Goal: Task Accomplishment & Management: Manage account settings

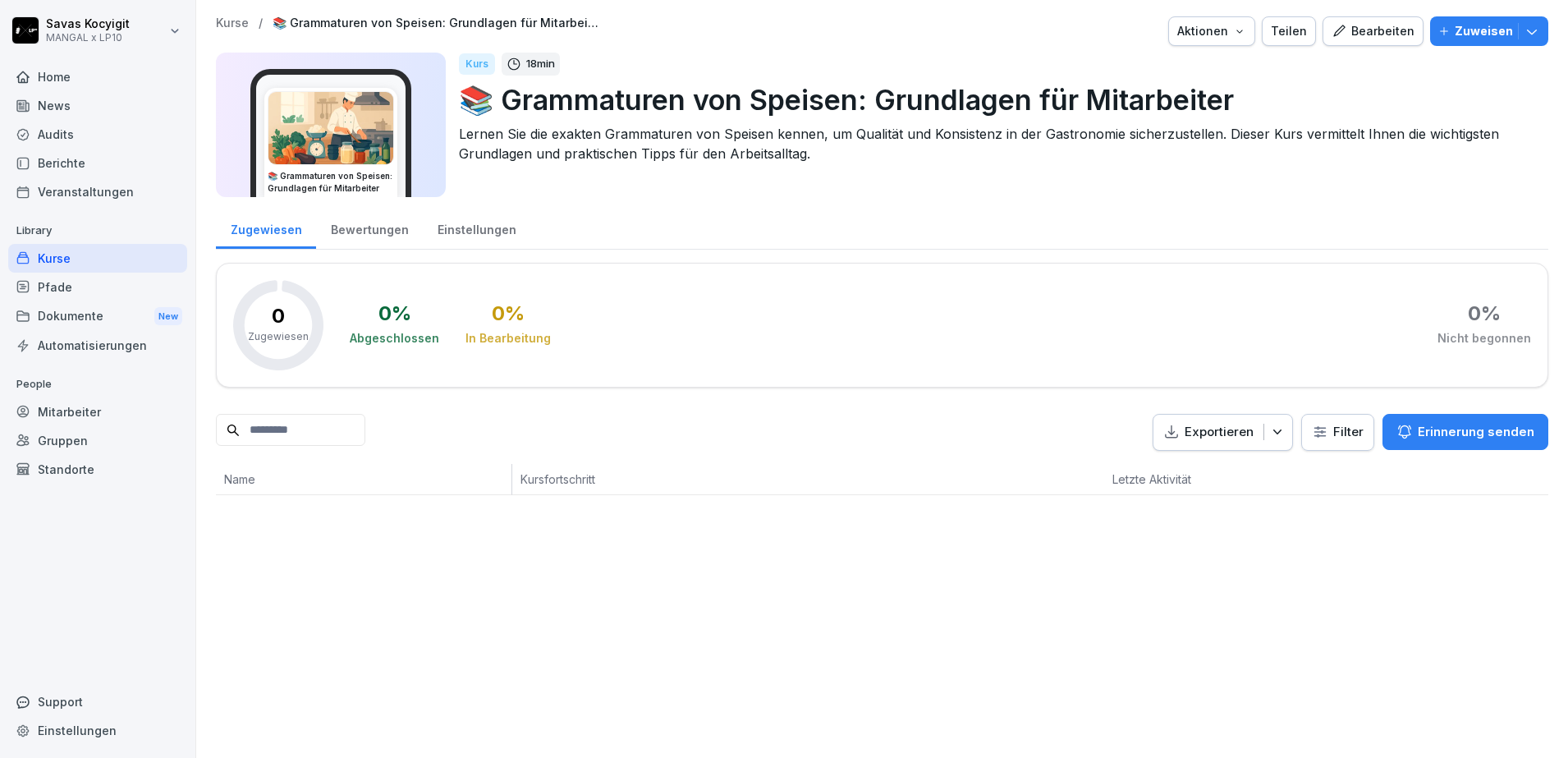
click at [1540, 110] on div "Kurse / 📚 Grammaturen von Speisen: Grundlagen für Mitarbeiter Aktionen Teilen B…" at bounding box center [882, 256] width 1372 height 512
click at [1386, 21] on button "Bearbeiten" at bounding box center [1373, 32] width 101 height 30
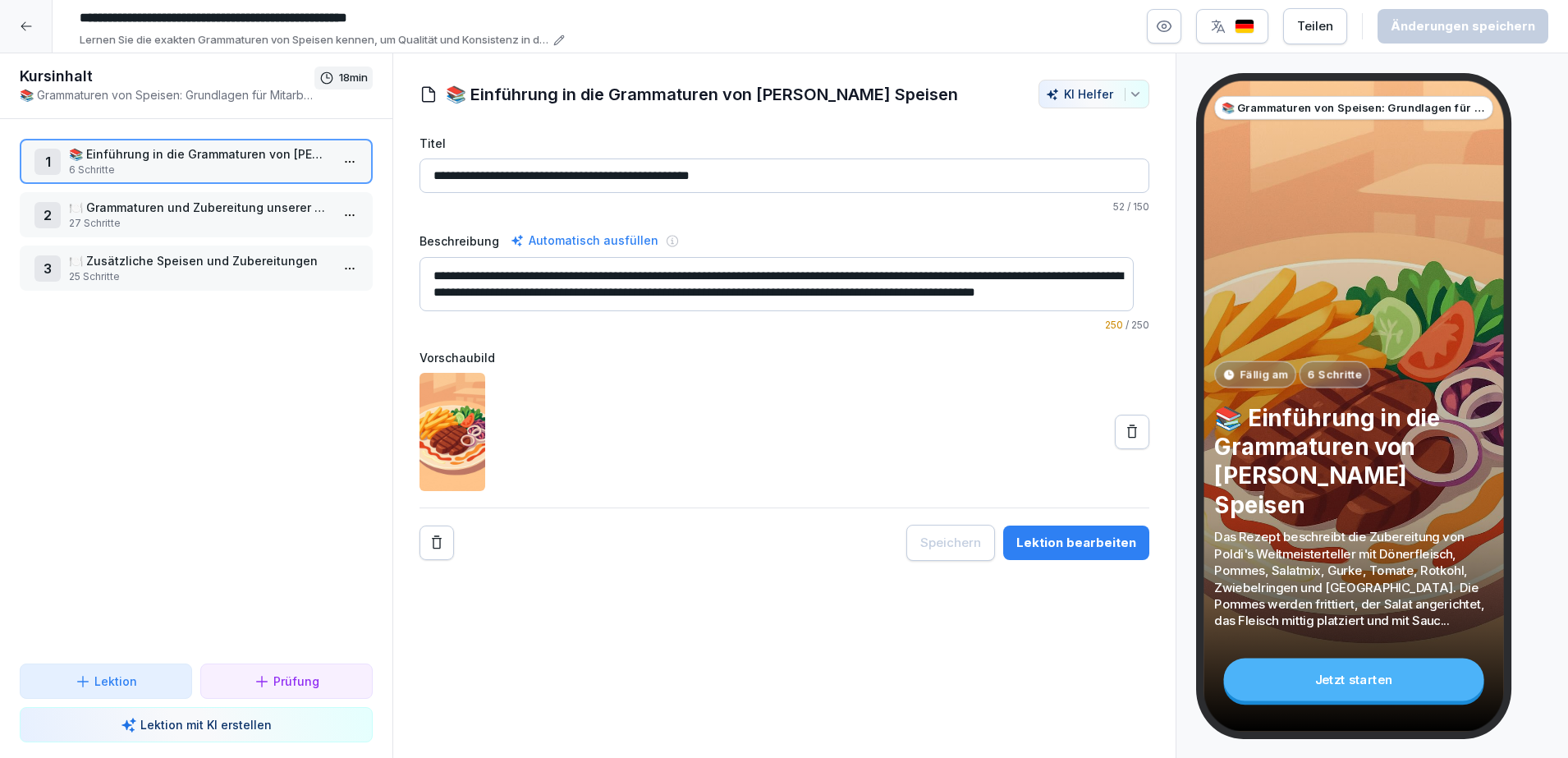
scroll to position [17, 0]
drag, startPoint x: 436, startPoint y: 279, endPoint x: 860, endPoint y: 286, distance: 424.1
click at [860, 286] on textarea "**********" at bounding box center [777, 284] width 714 height 54
drag, startPoint x: 883, startPoint y: 288, endPoint x: 452, endPoint y: 172, distance: 446.3
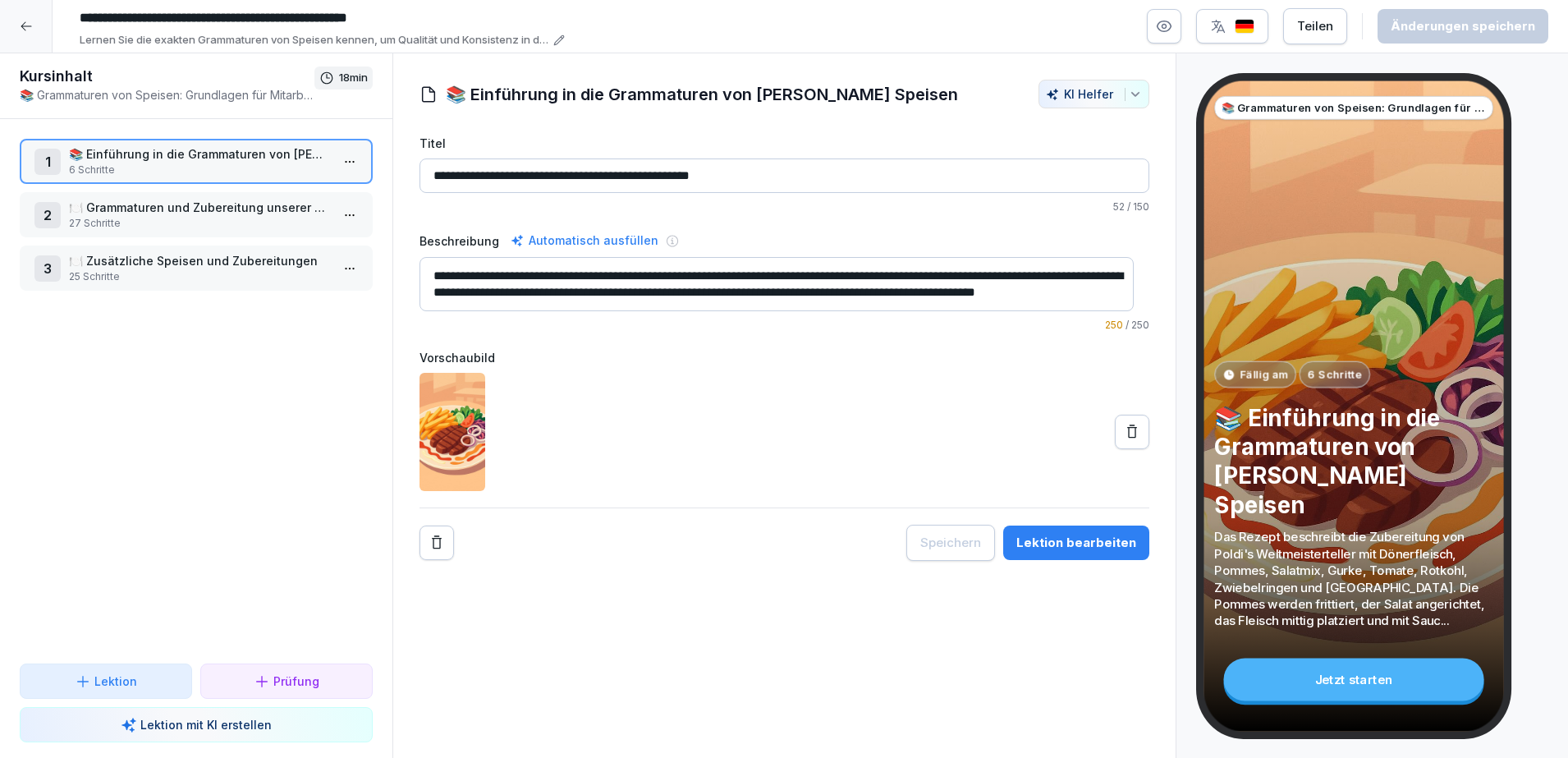
click at [452, 172] on div "**********" at bounding box center [784, 348] width 730 height 426
drag, startPoint x: 232, startPoint y: 188, endPoint x: 232, endPoint y: 214, distance: 26.0
click at [232, 214] on div "1 📚 Einführung in die Grammaturen von [PERSON_NAME] Speisen 6 Schritte 2 🍽️ Gra…" at bounding box center [196, 391] width 393 height 544
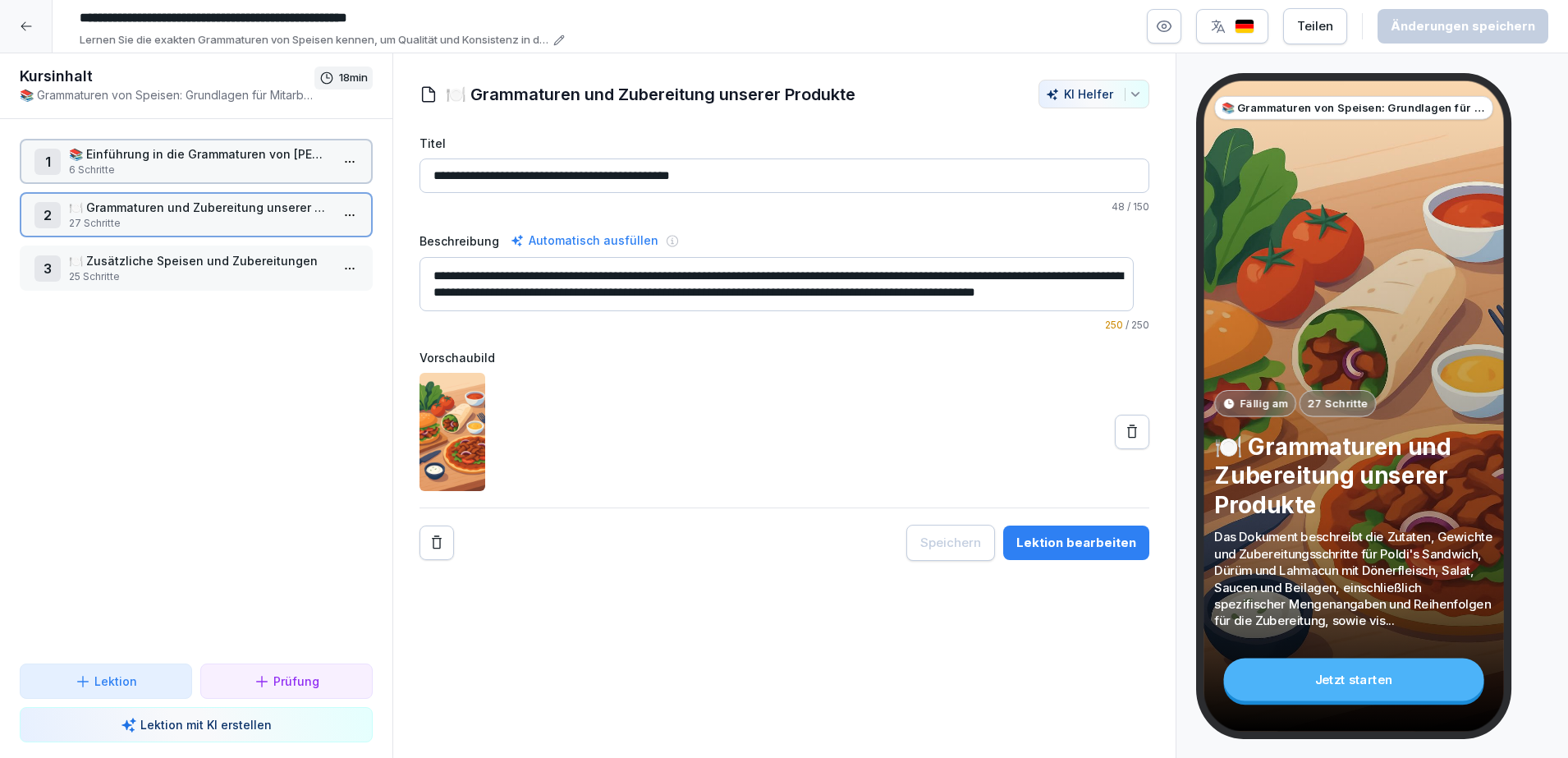
click at [232, 214] on p "🍽️ Grammaturen und Zubereitung unserer Produkte" at bounding box center [200, 207] width 261 height 17
click at [232, 247] on div "3 🍽️ Zusätzliche Speisen und Zubereitungen 25 Schritte" at bounding box center [196, 268] width 353 height 45
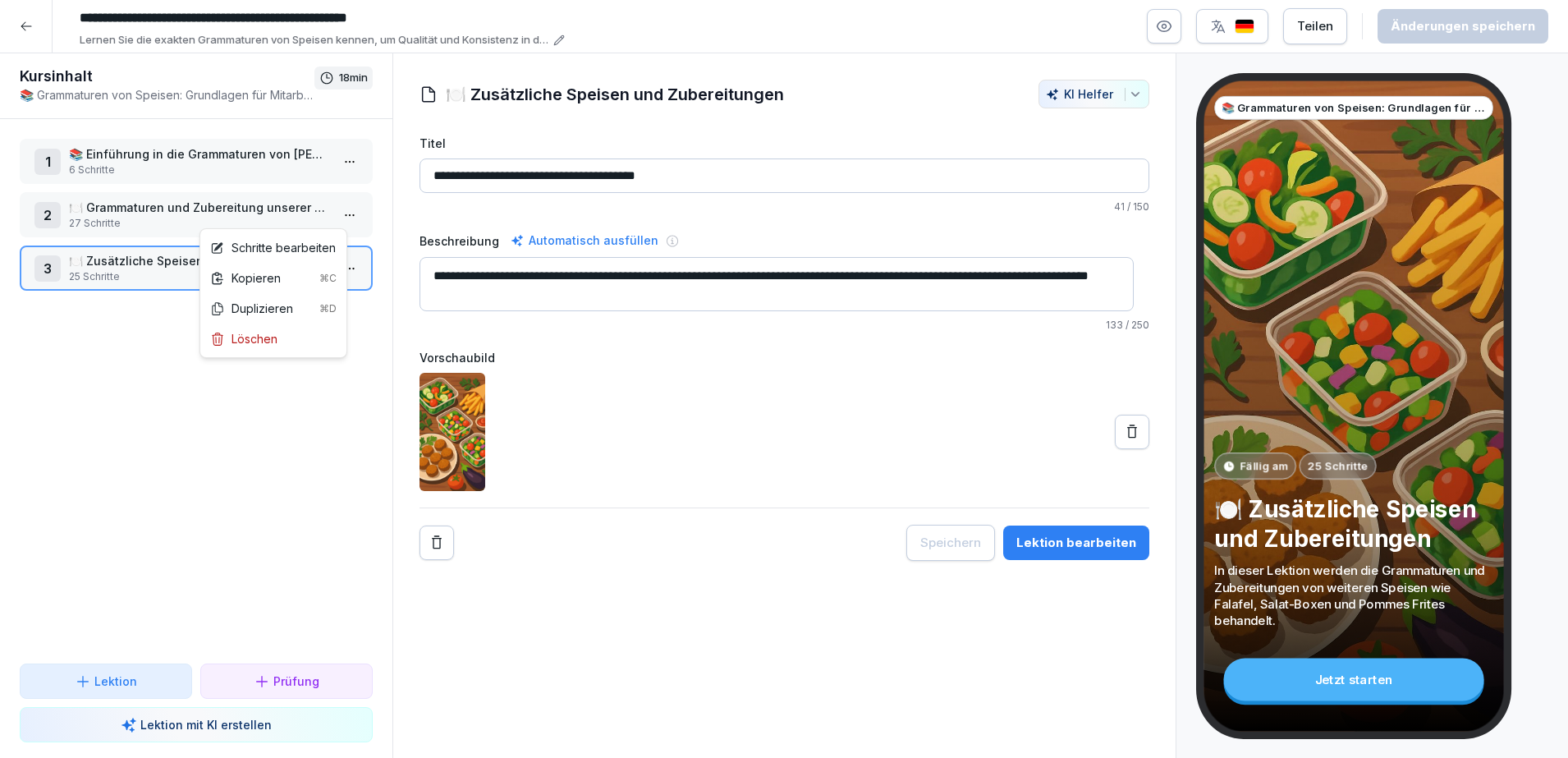
click at [325, 214] on html "**********" at bounding box center [784, 379] width 1568 height 758
click at [300, 242] on div "Schritte bearbeiten" at bounding box center [273, 247] width 126 height 17
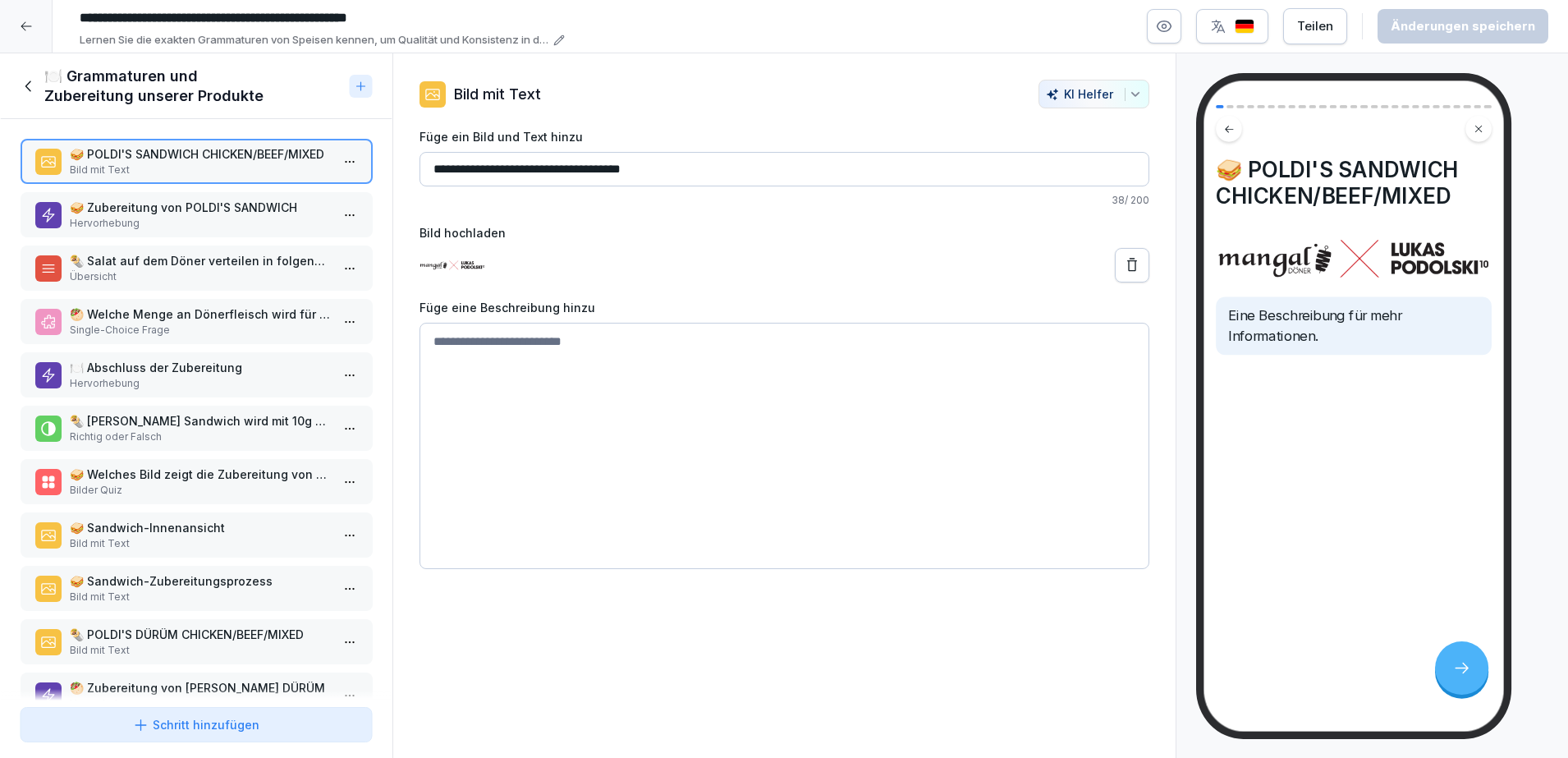
click at [274, 222] on p "Hervorhebung" at bounding box center [200, 223] width 261 height 15
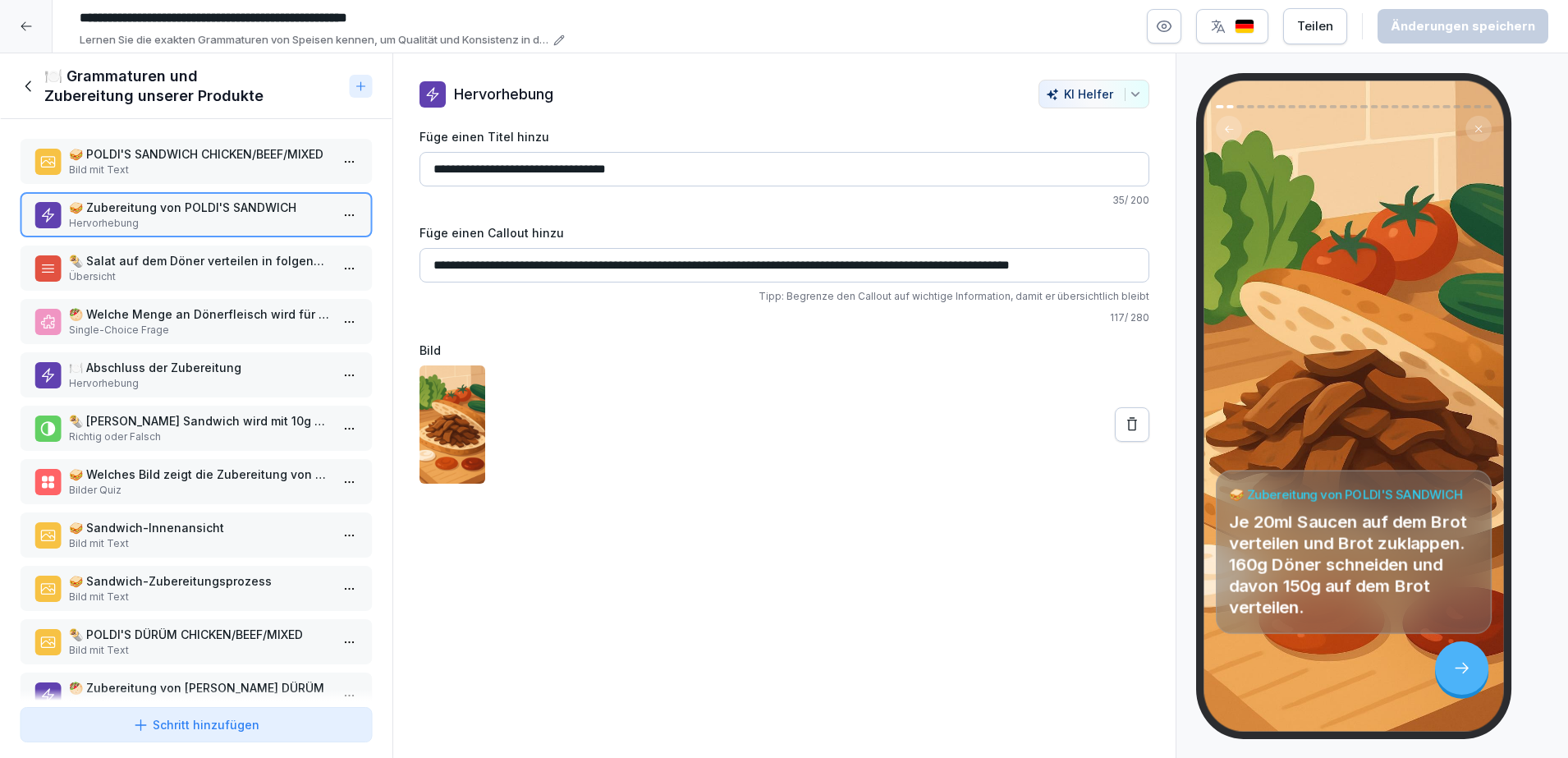
click at [244, 255] on p "🌯 Salat auf dem Döner verteilen in folgender Reihenfolge" at bounding box center [200, 260] width 261 height 17
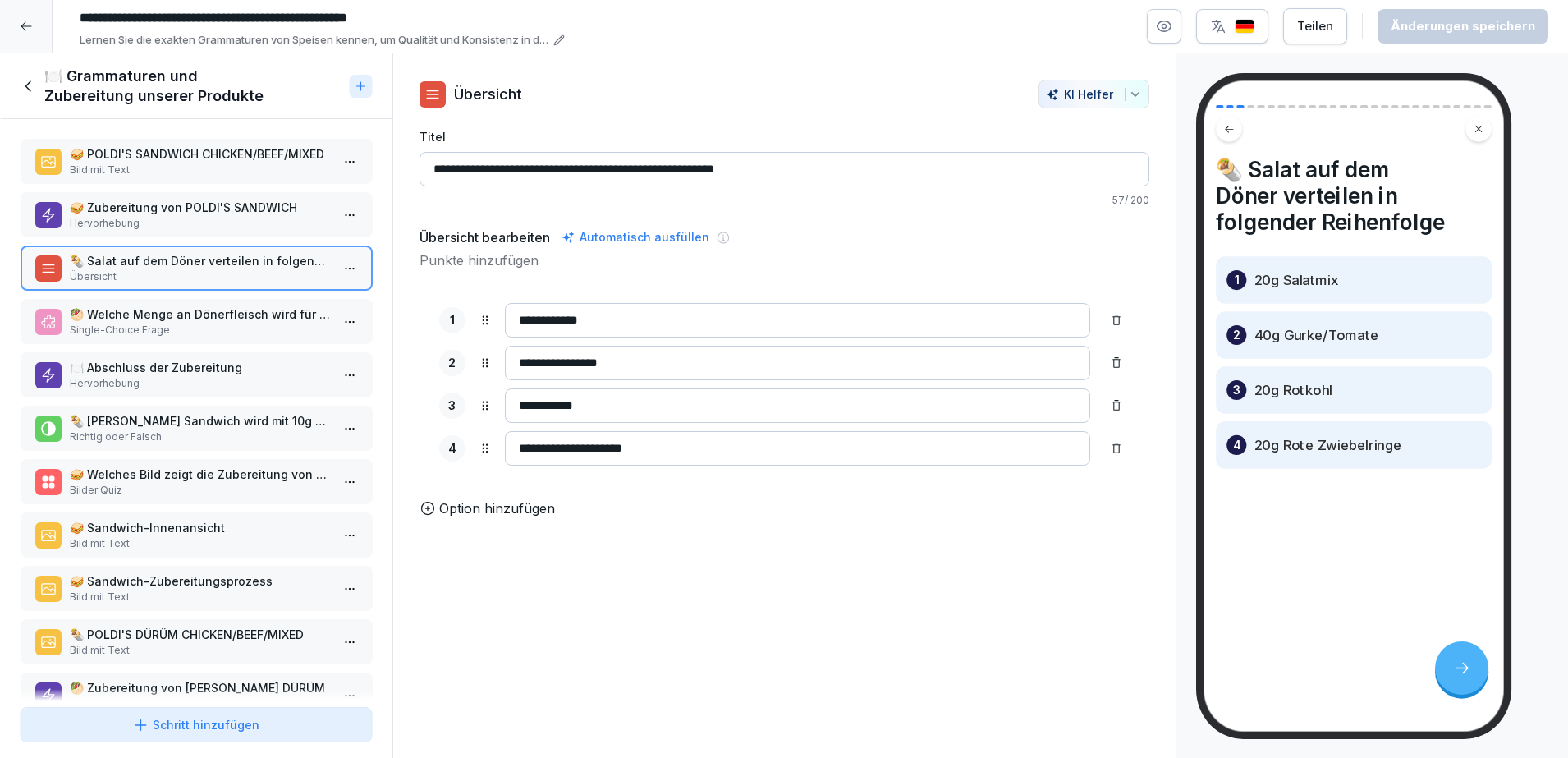
click at [161, 158] on p "🥪 POLDI'S SANDWICH CHICKEN/BEEF/MIXED" at bounding box center [200, 154] width 261 height 17
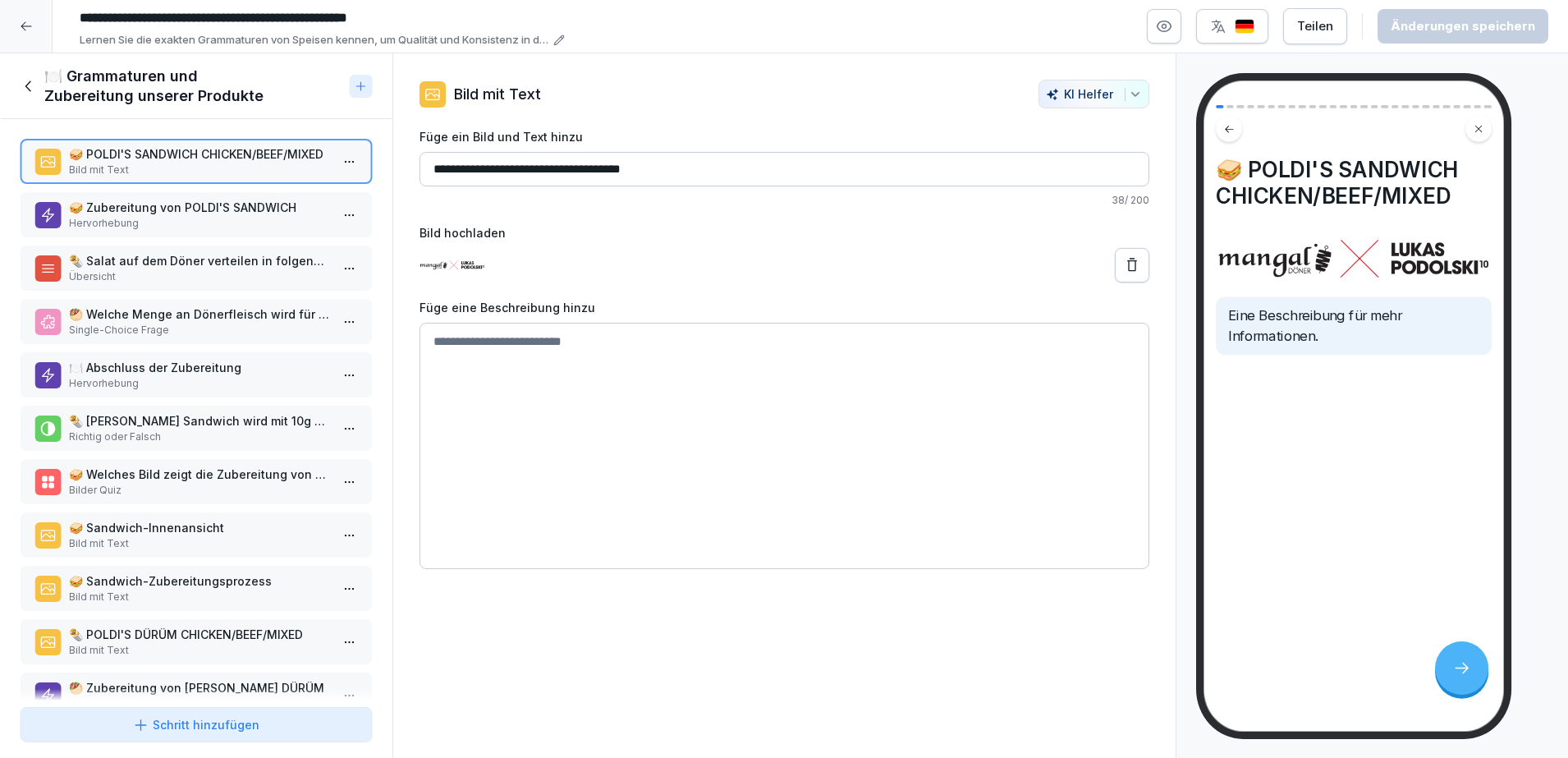
click at [22, 85] on icon at bounding box center [28, 85] width 18 height 18
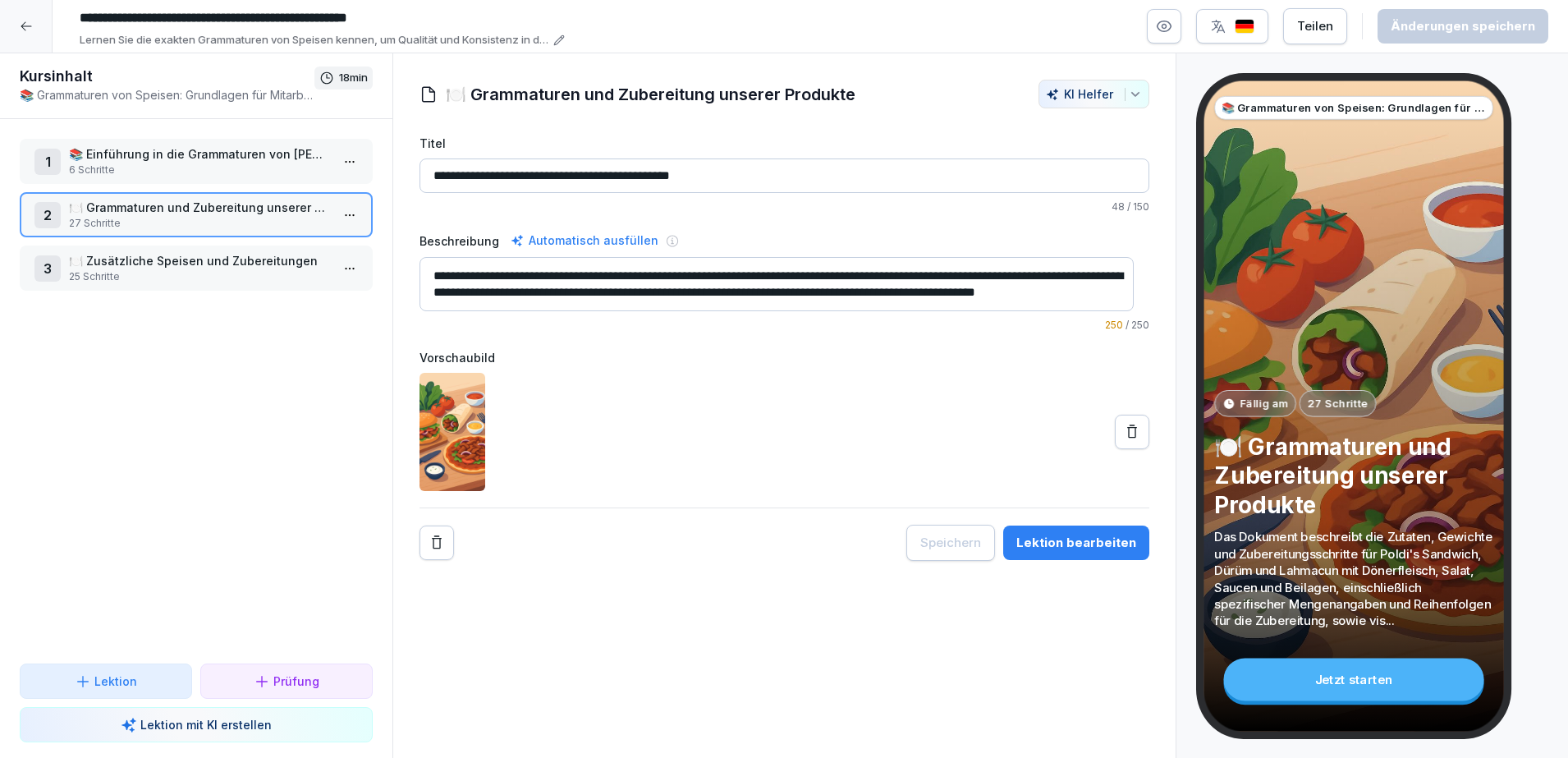
click at [23, 31] on icon at bounding box center [26, 26] width 13 height 13
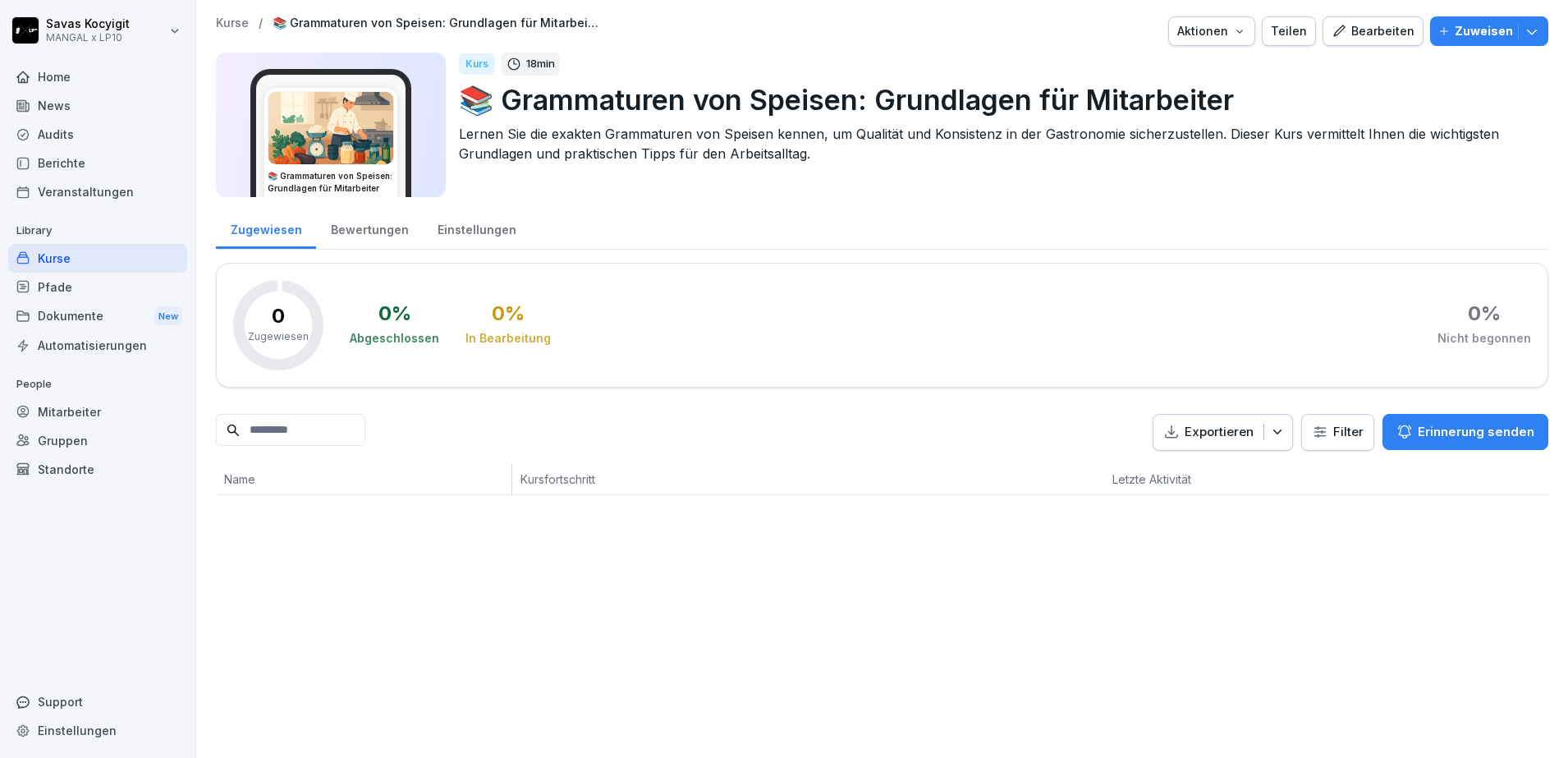
click at [111, 73] on div "Home" at bounding box center [97, 77] width 179 height 29
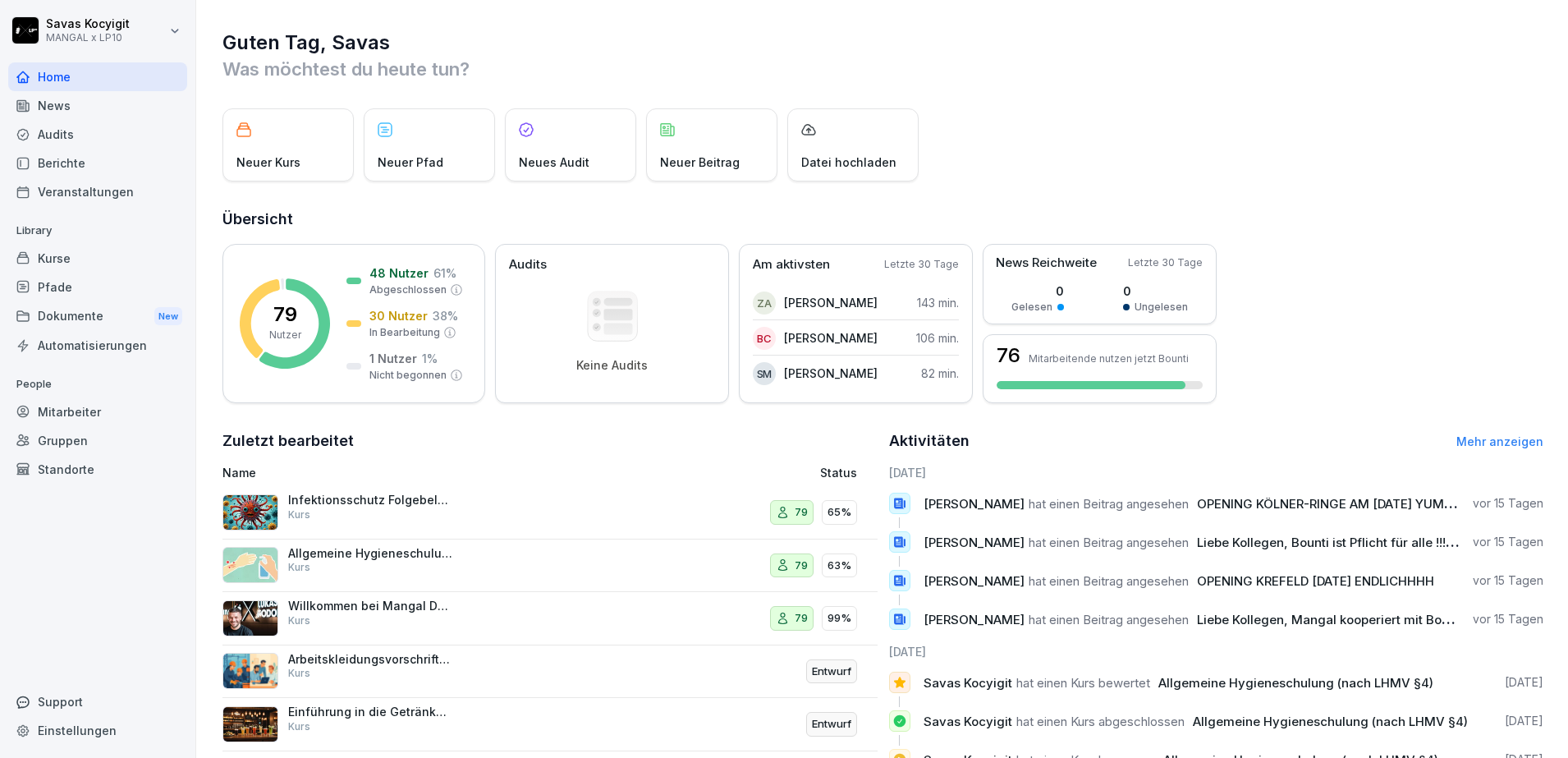
click at [65, 109] on div "News" at bounding box center [97, 105] width 179 height 29
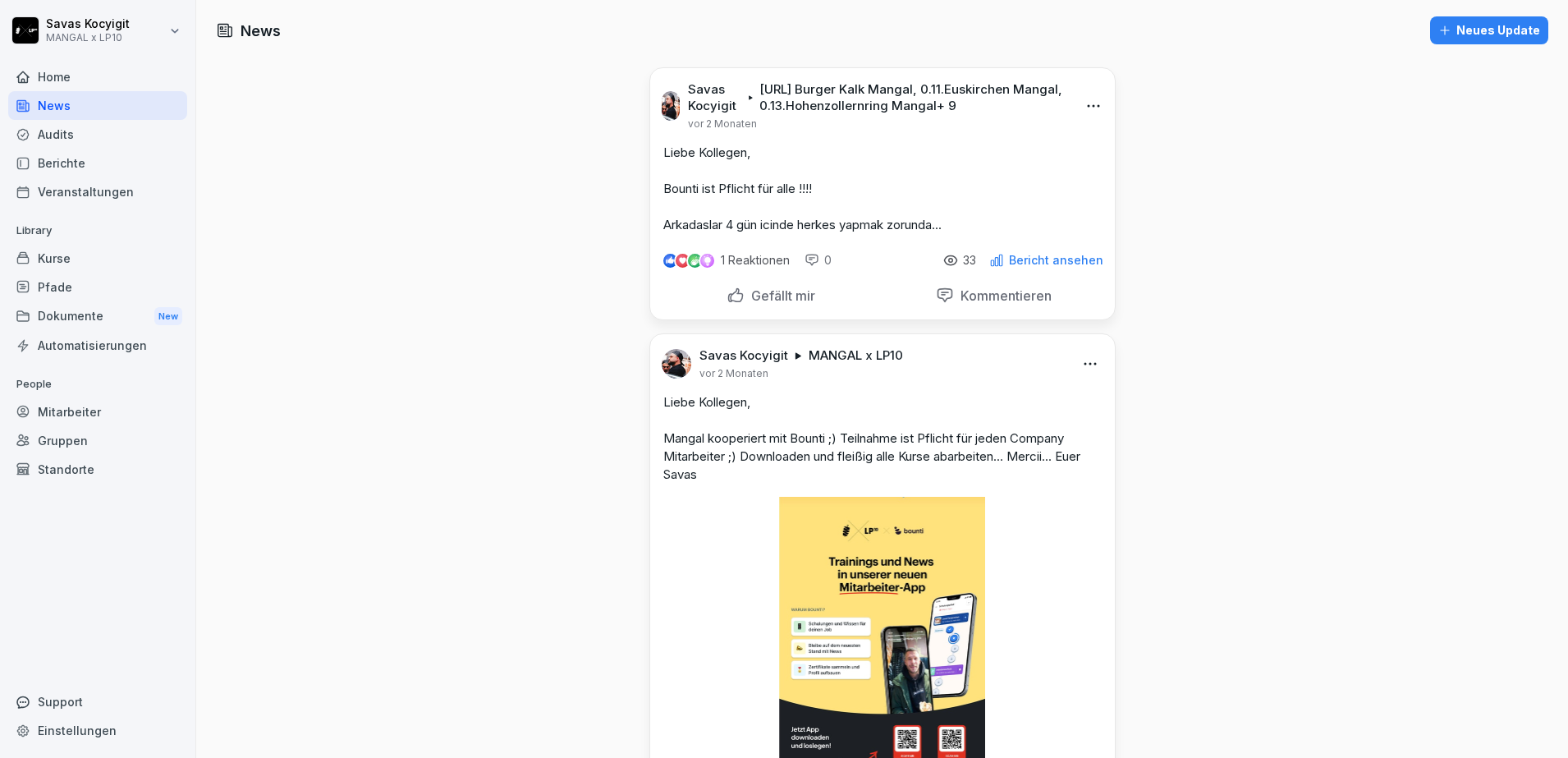
click at [60, 134] on div "Audits" at bounding box center [97, 134] width 179 height 29
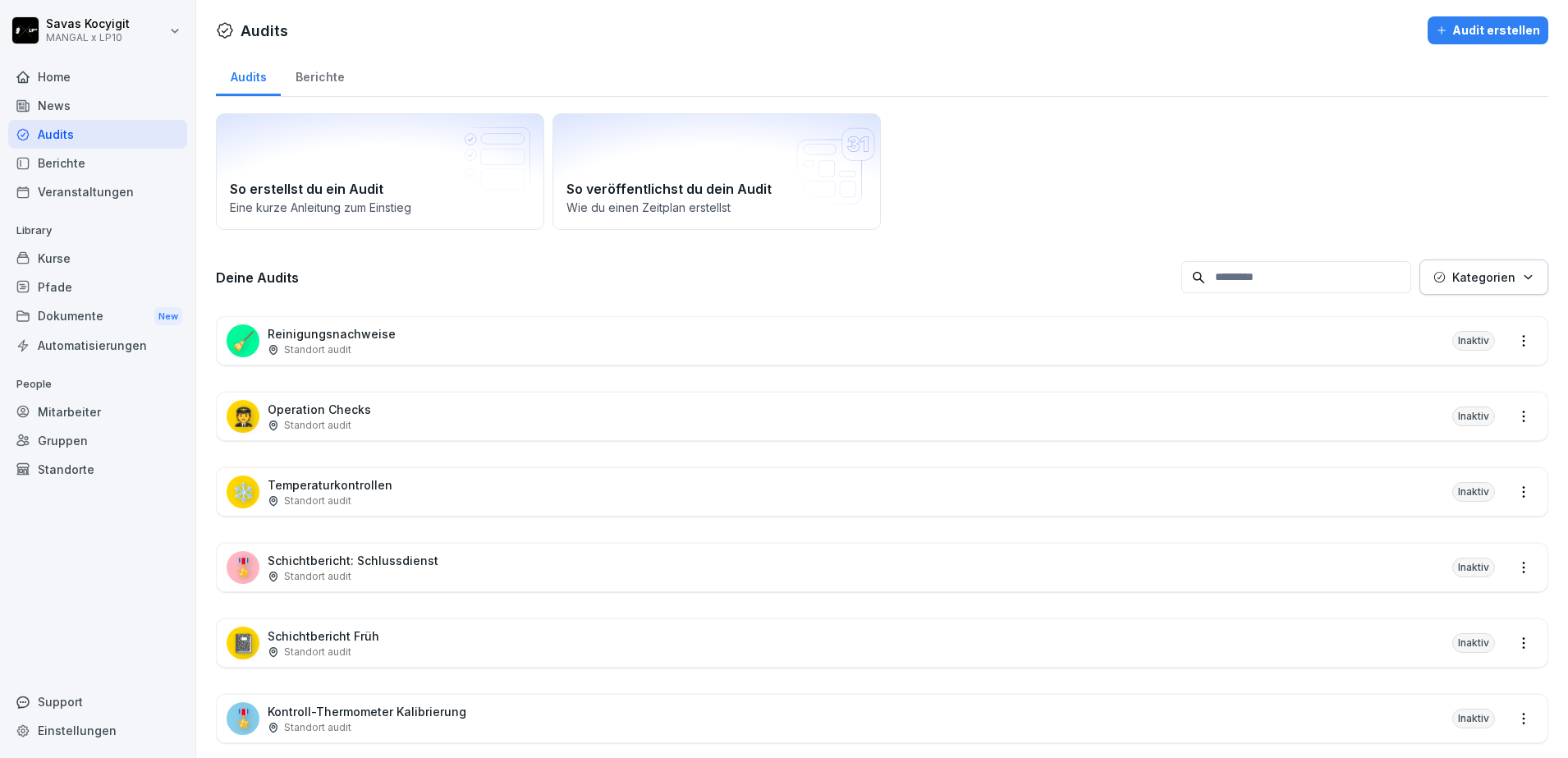
click at [65, 153] on div "Berichte" at bounding box center [97, 163] width 179 height 29
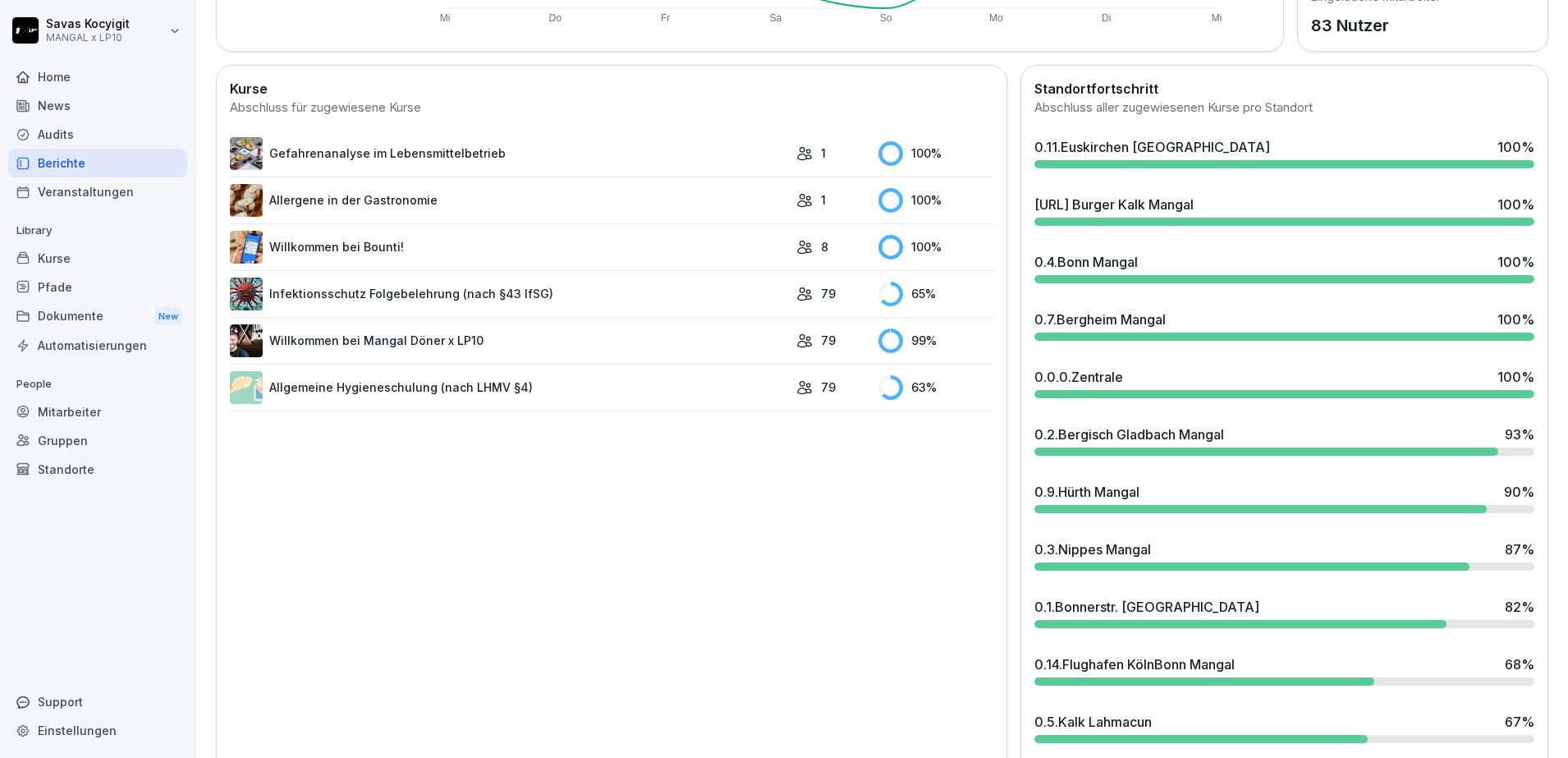
scroll to position [560, 0]
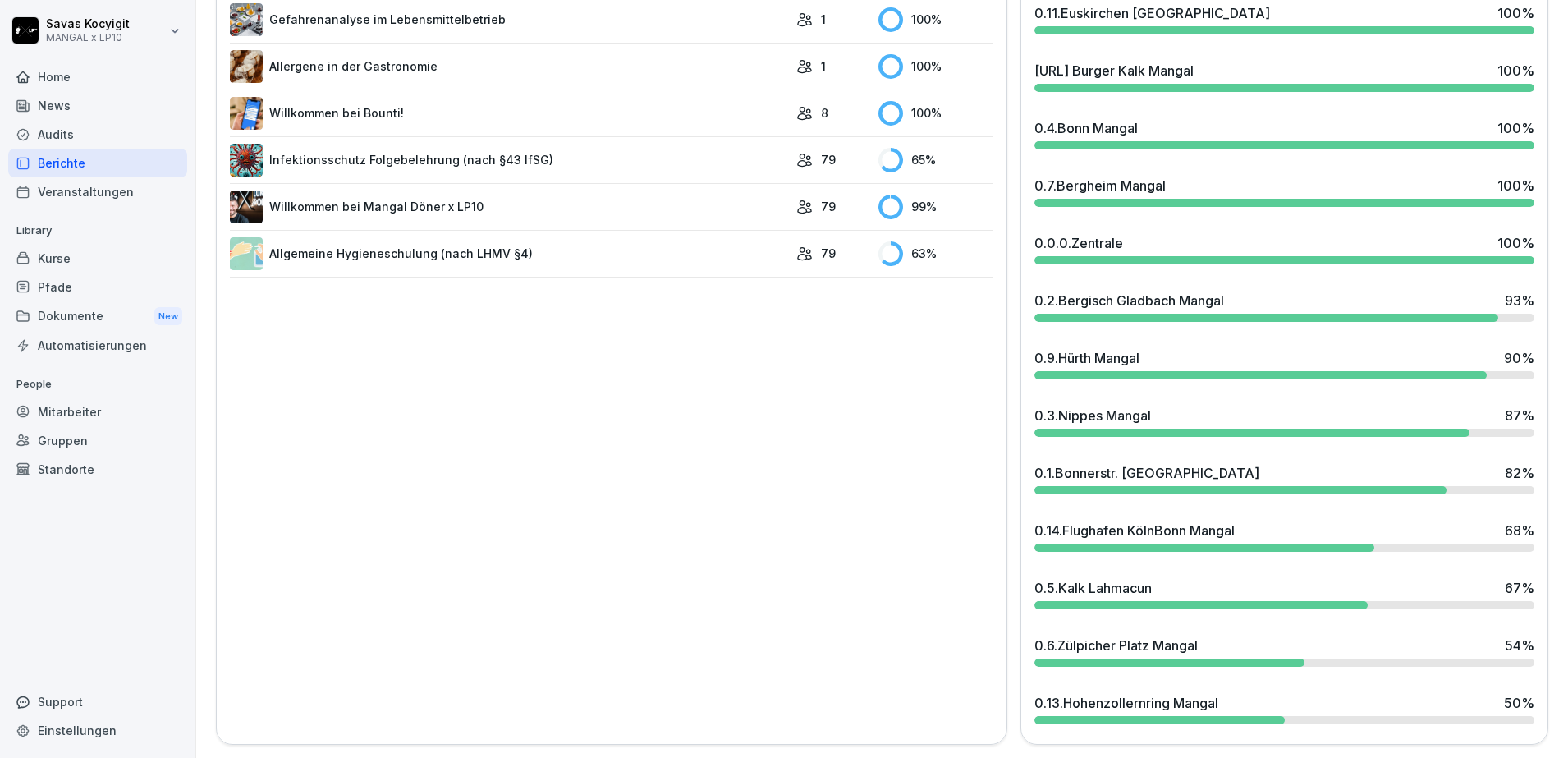
click at [1348, 348] on div "0.9.Hürth [DEMOGRAPHIC_DATA] 90 %" at bounding box center [1284, 357] width 500 height 20
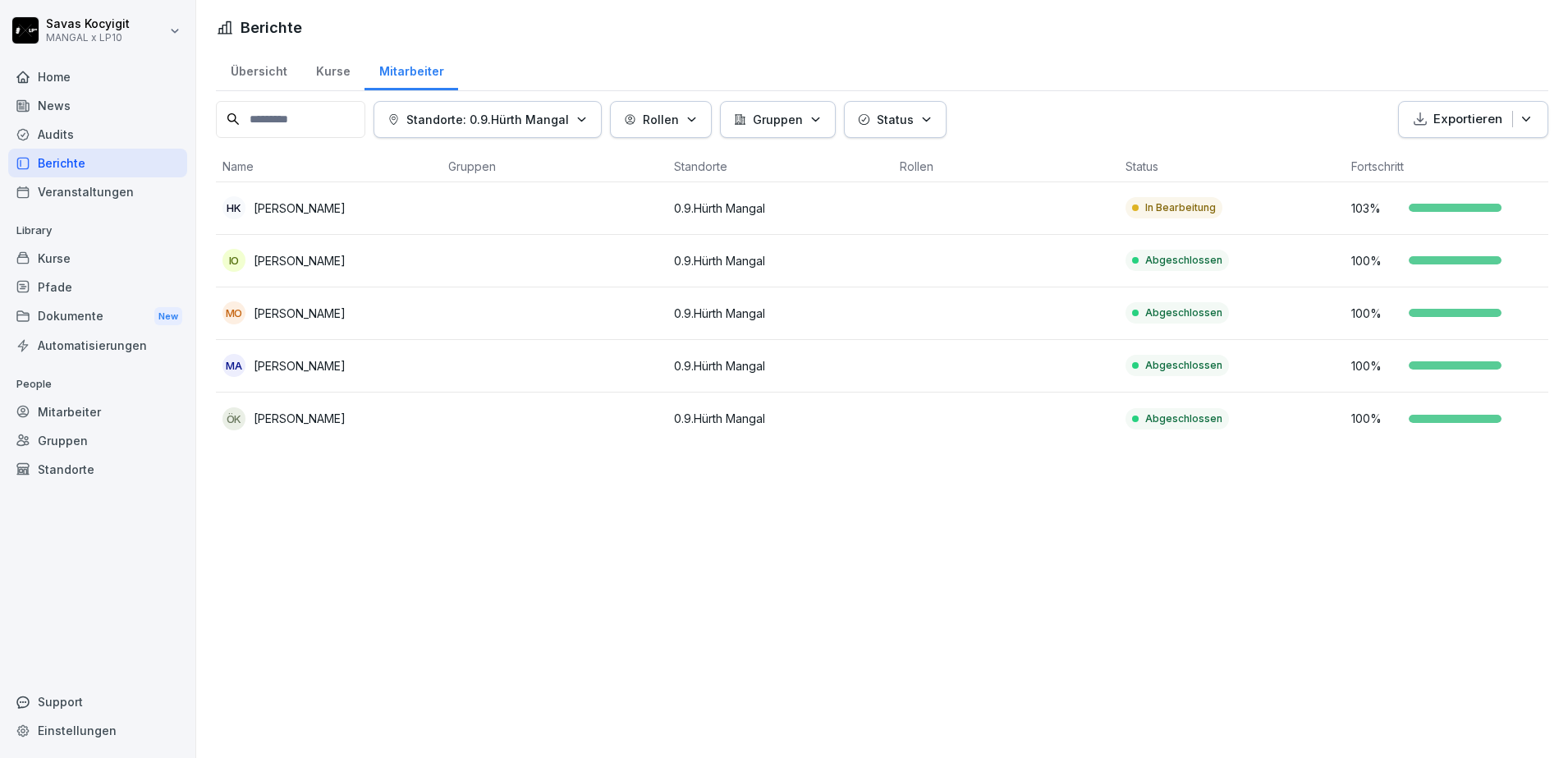
click at [571, 221] on td at bounding box center [554, 208] width 226 height 52
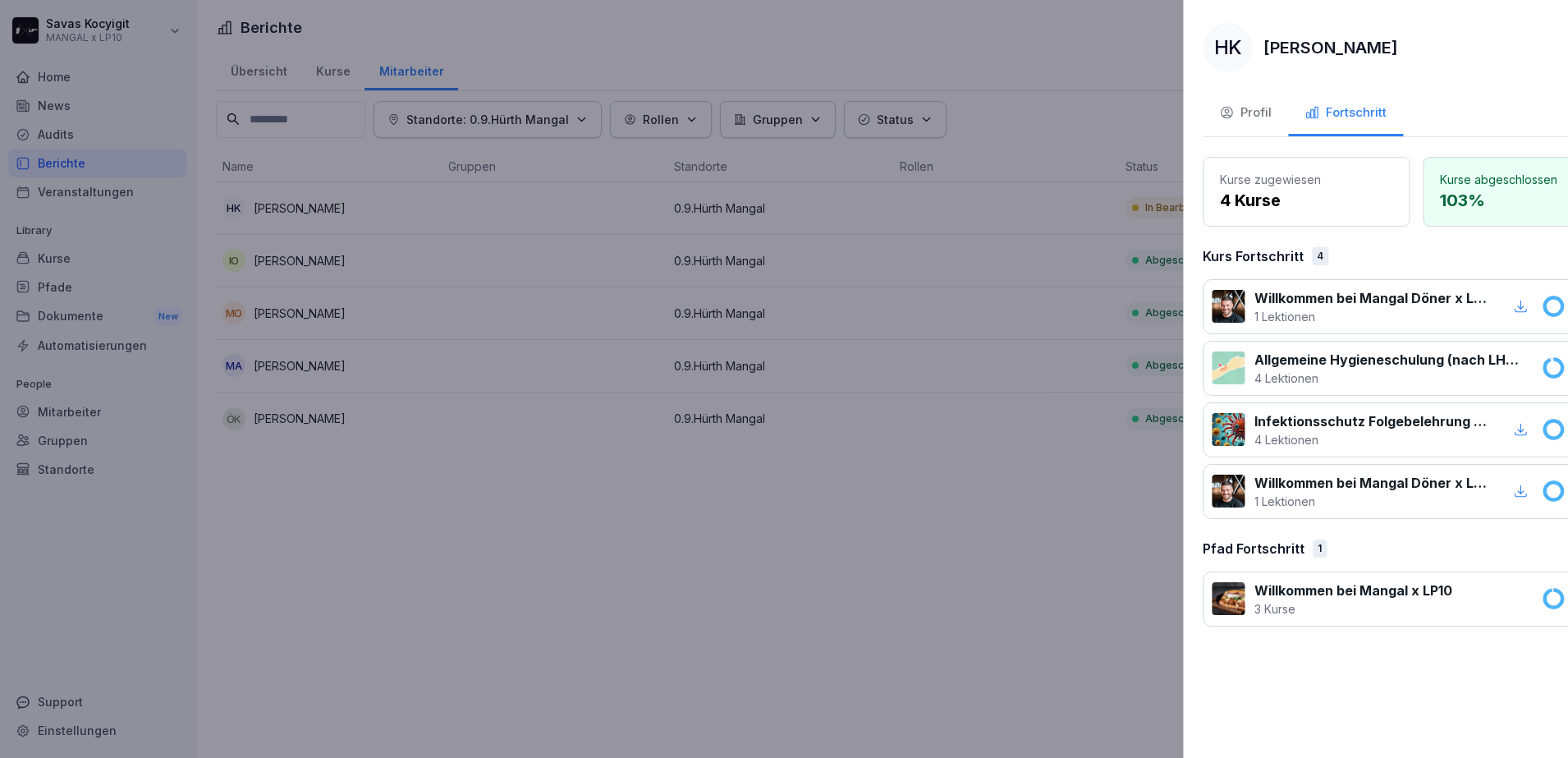
click at [761, 596] on div at bounding box center [784, 379] width 1568 height 758
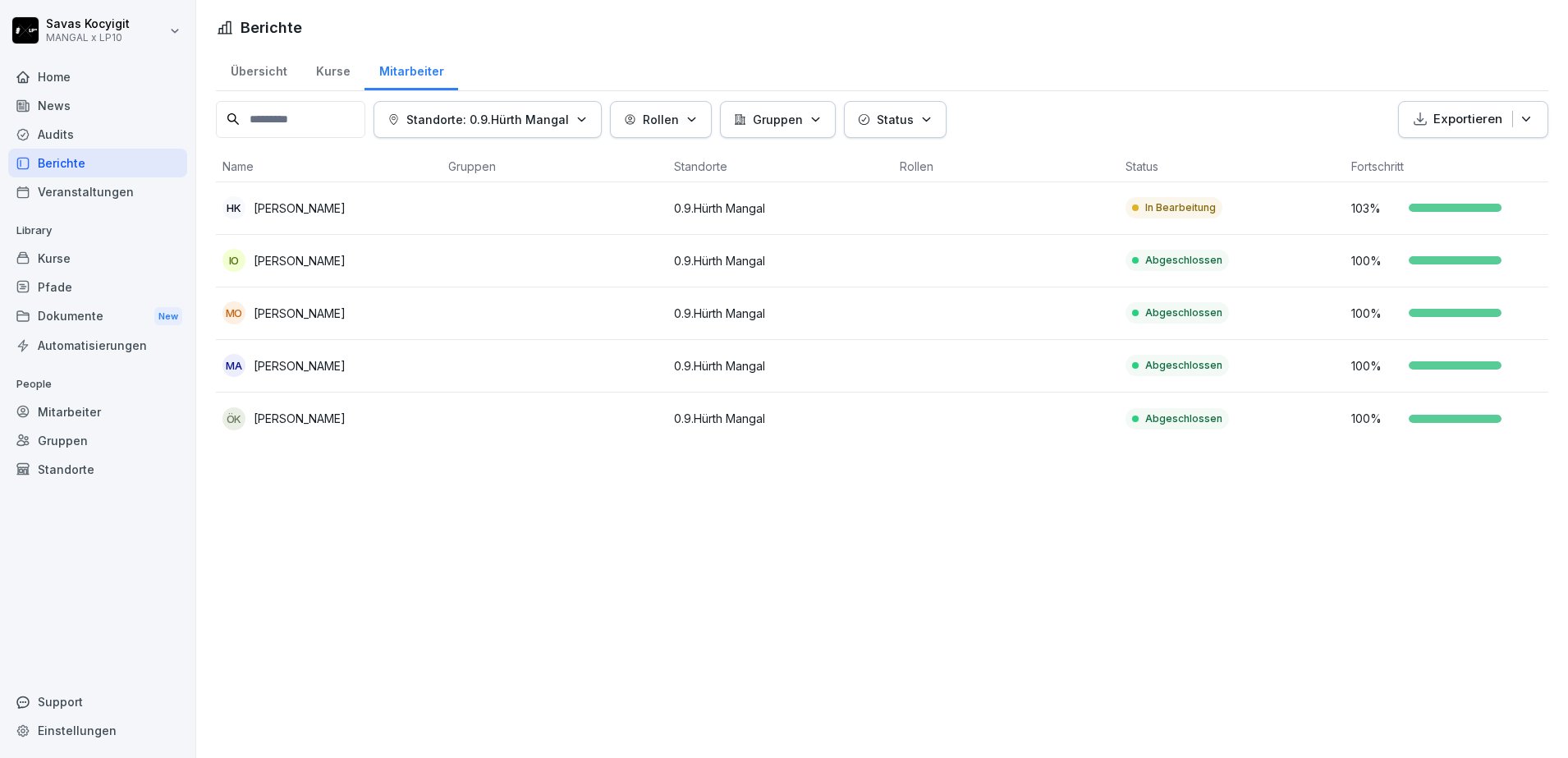
click at [261, 75] on div "Übersicht" at bounding box center [258, 69] width 85 height 42
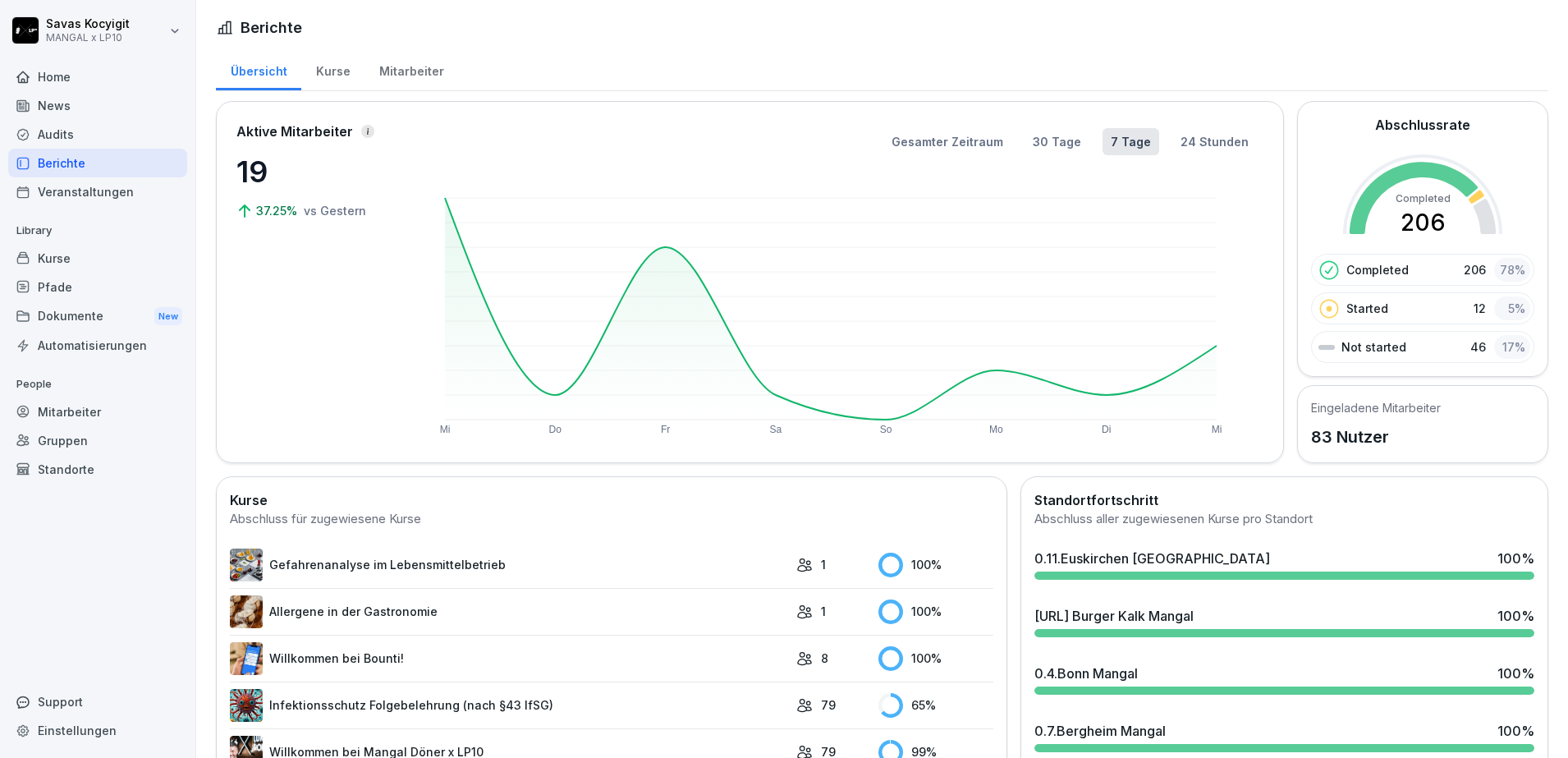
click at [82, 398] on div "Mitarbeiter" at bounding box center [97, 411] width 179 height 29
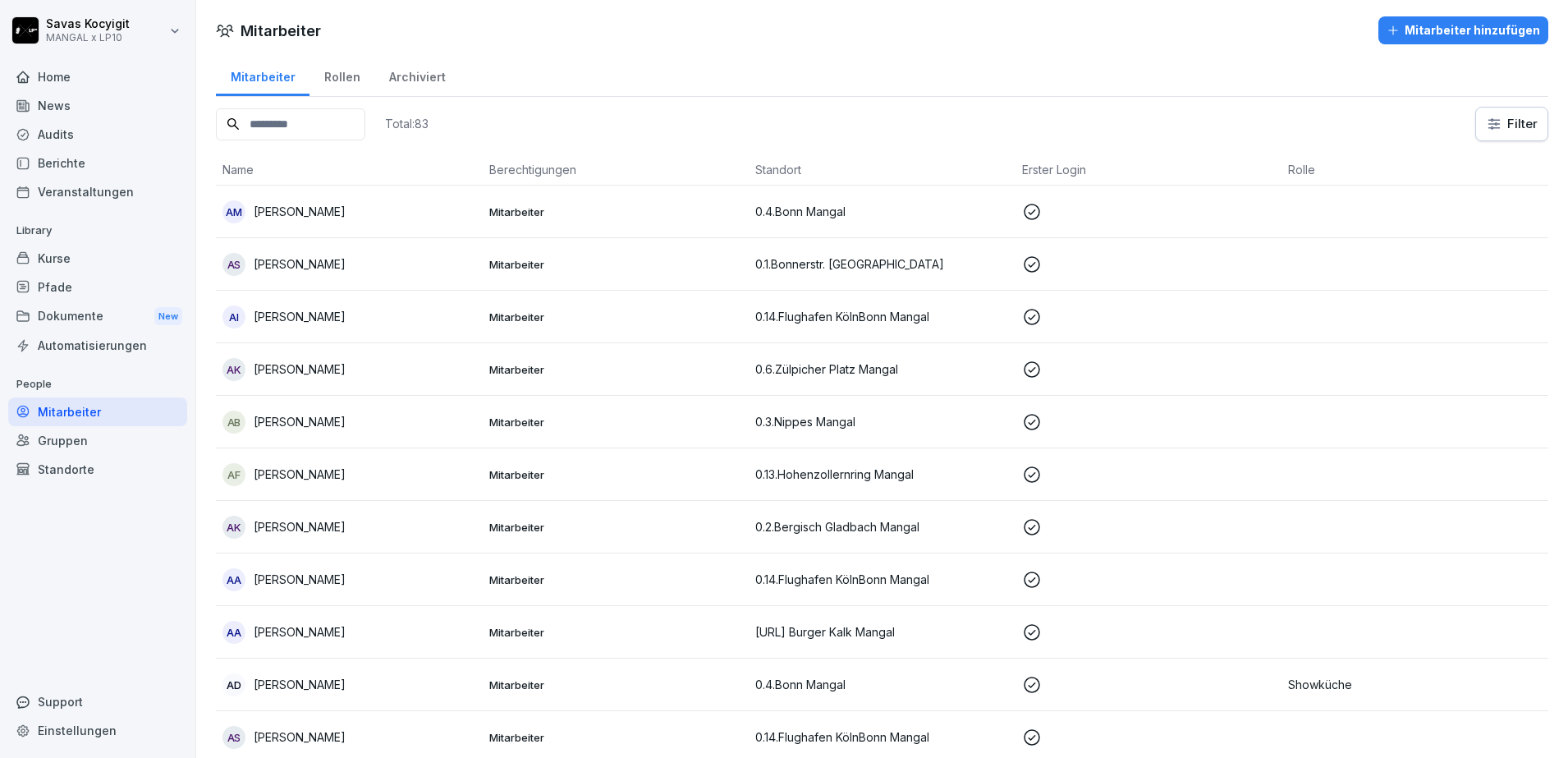
click at [348, 127] on input at bounding box center [290, 125] width 149 height 32
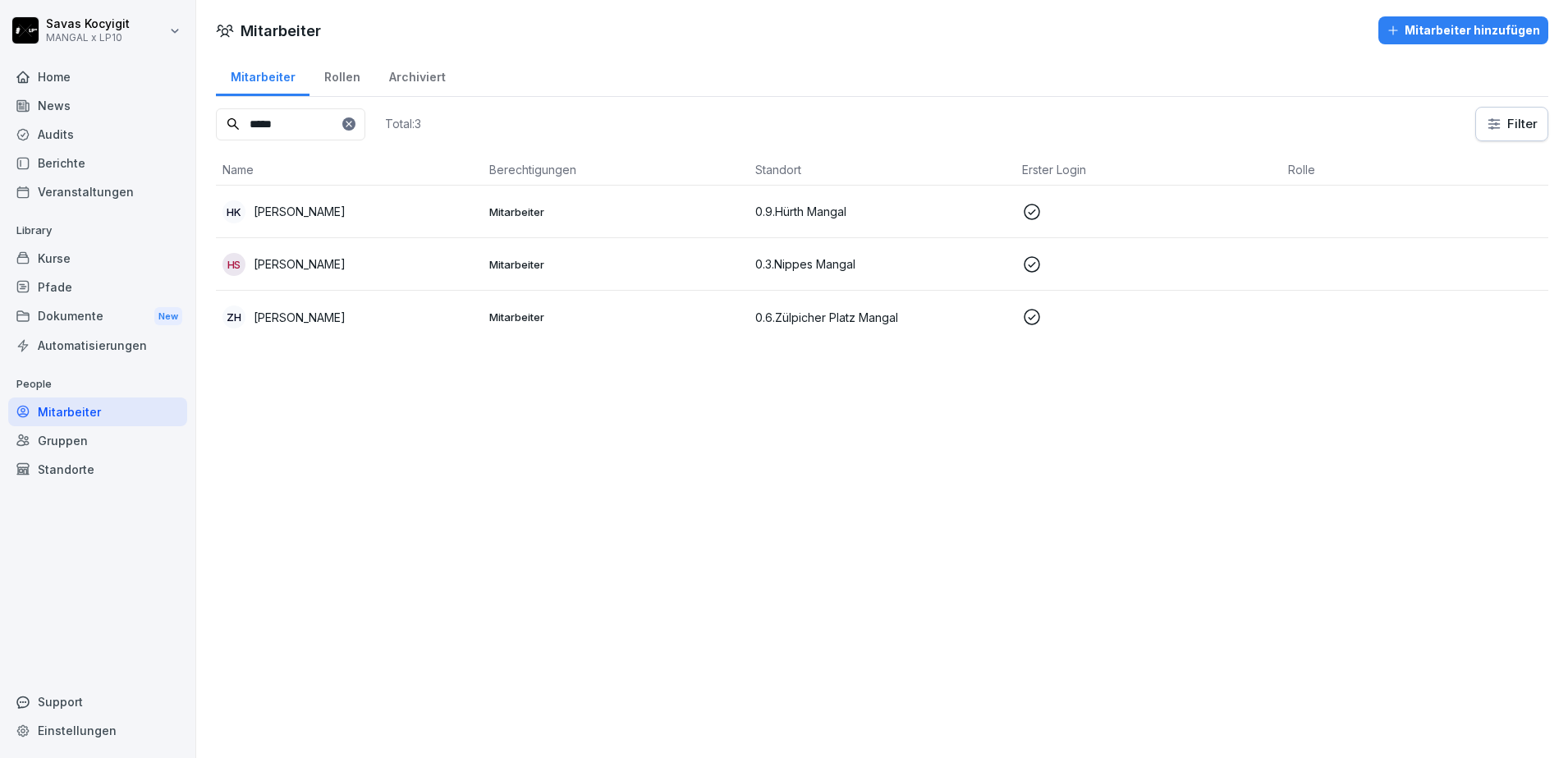
type input "*****"
click at [328, 214] on p "[PERSON_NAME]" at bounding box center [300, 211] width 92 height 17
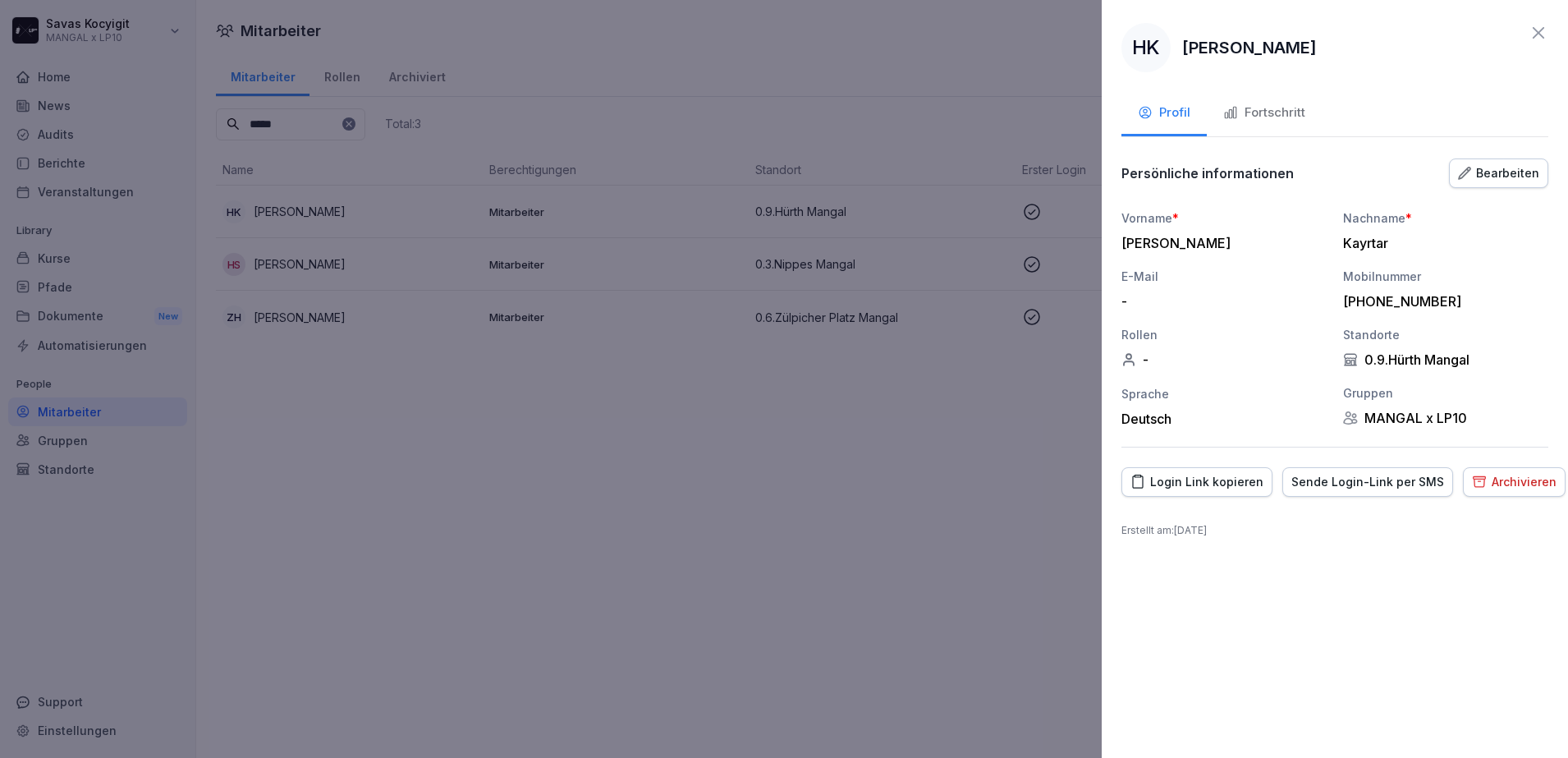
click at [1204, 480] on div "Login Link kopieren" at bounding box center [1197, 482] width 133 height 18
click at [1283, 110] on div "Fortschritt" at bounding box center [1264, 112] width 82 height 19
